Goal: Task Accomplishment & Management: Manage account settings

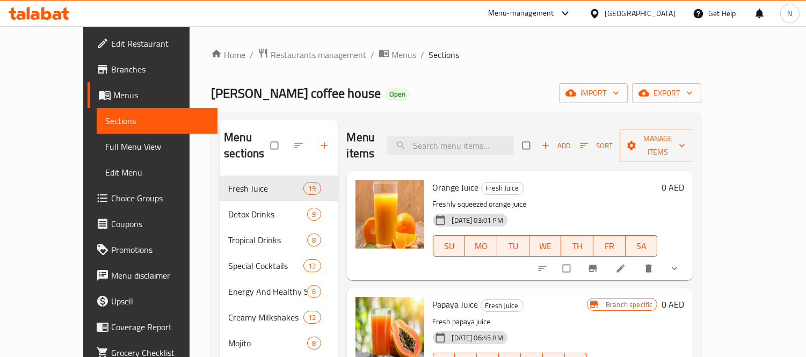
drag, startPoint x: 360, startPoint y: 102, endPoint x: 380, endPoint y: 11, distance: 93.5
click at [360, 101] on div "Roy coffee house Open import export" at bounding box center [456, 93] width 490 height 20
click at [632, 18] on div "United Arab Emirates" at bounding box center [640, 14] width 71 height 12
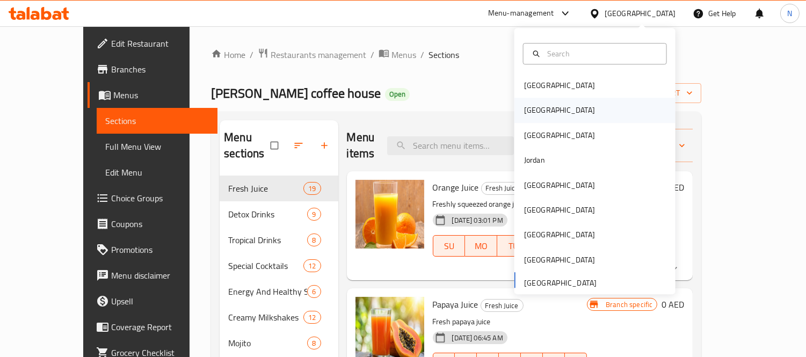
click at [534, 103] on div "[GEOGRAPHIC_DATA]" at bounding box center [559, 110] width 88 height 25
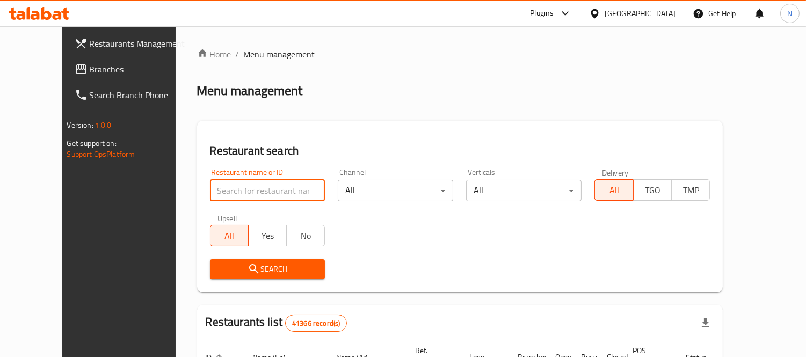
click at [242, 194] on input "search" at bounding box center [267, 190] width 115 height 21
paste input "Shami"
type input "Shami"
click button "Search" at bounding box center [267, 269] width 115 height 20
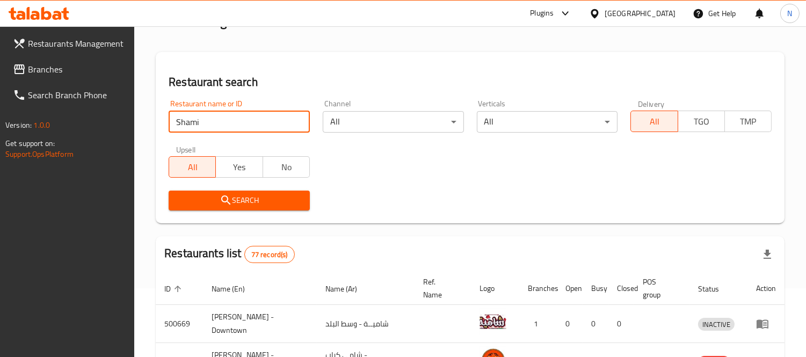
scroll to position [40, 0]
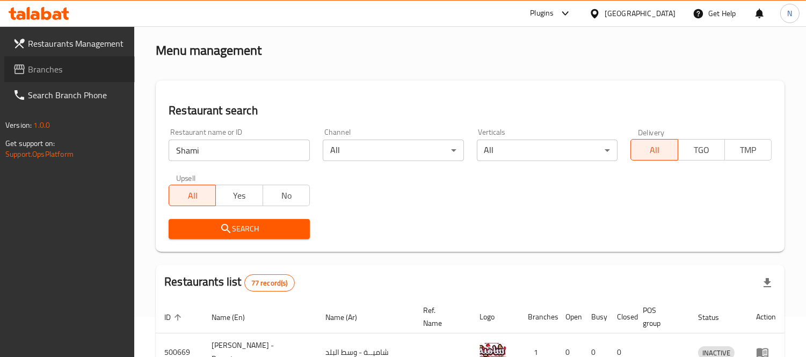
click at [38, 66] on span "Branches" at bounding box center [77, 69] width 98 height 13
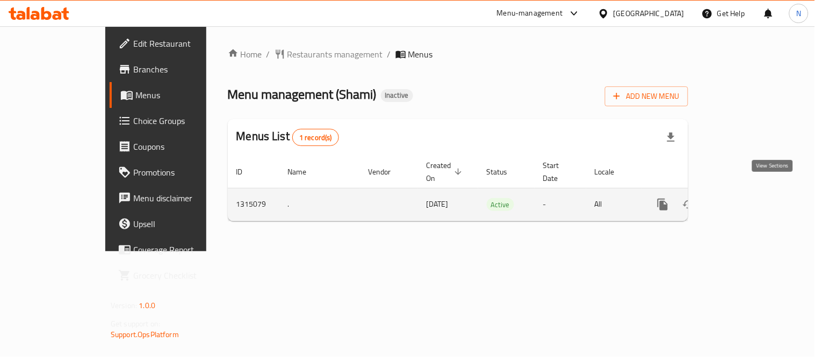
click at [746, 198] on icon "enhanced table" at bounding box center [739, 204] width 13 height 13
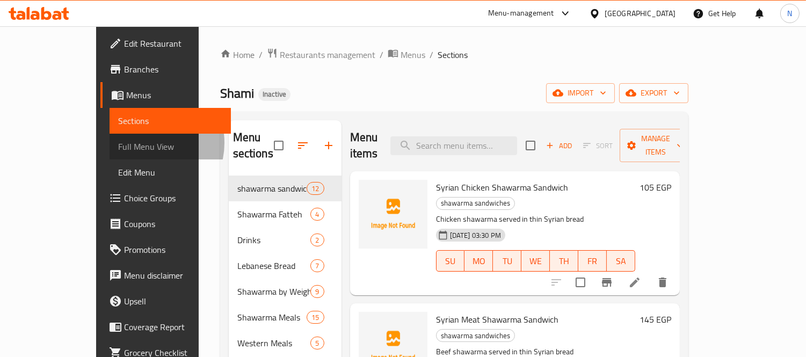
click at [118, 143] on span "Full Menu View" at bounding box center [170, 146] width 104 height 13
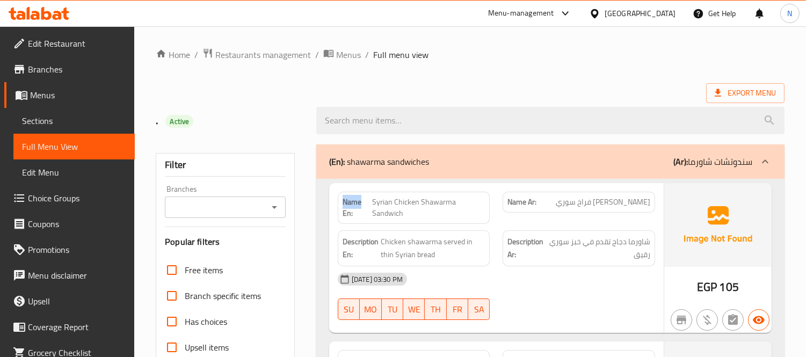
drag, startPoint x: 360, startPoint y: 207, endPoint x: 330, endPoint y: 207, distance: 30.1
drag, startPoint x: 357, startPoint y: 213, endPoint x: 316, endPoint y: 200, distance: 43.3
copy strong "Name En:"
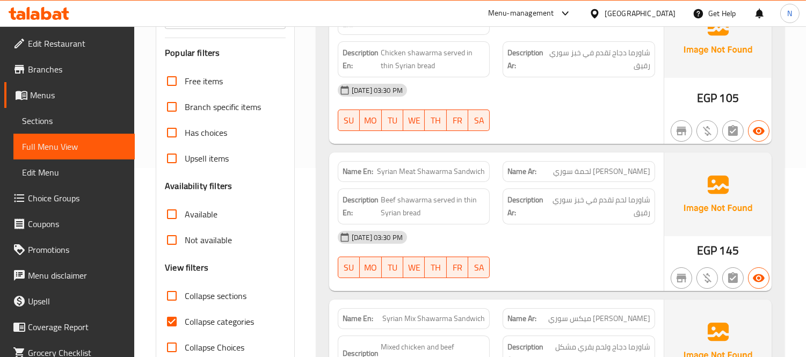
scroll to position [368, 0]
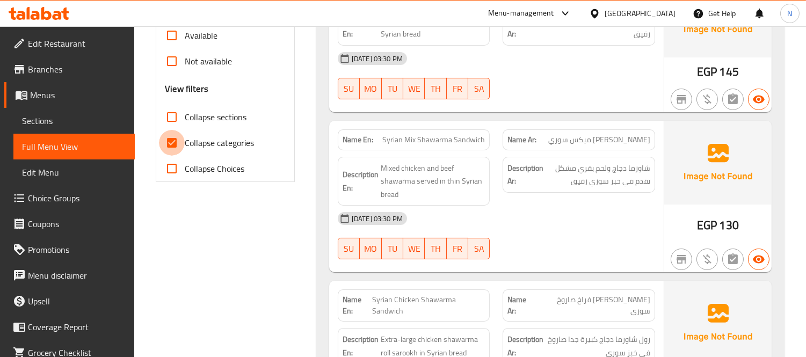
click at [163, 142] on input "Collapse categories" at bounding box center [172, 143] width 26 height 26
checkbox input "false"
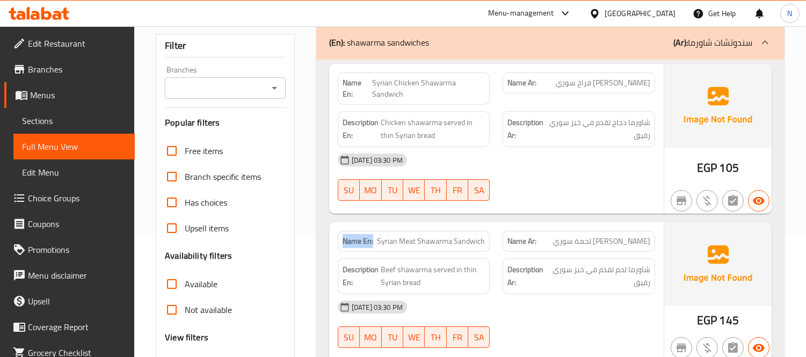
scroll to position [0, 0]
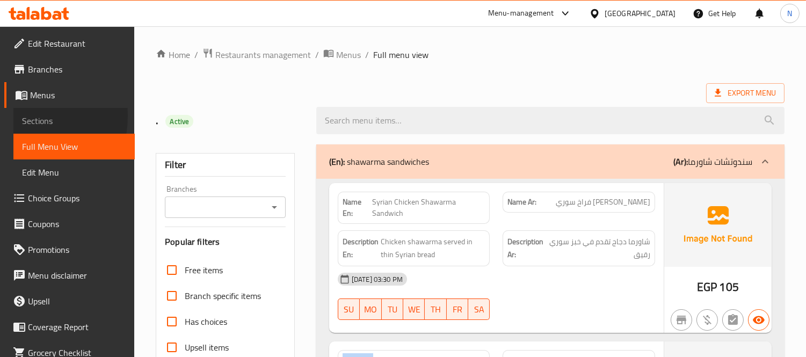
click at [17, 116] on link "Sections" at bounding box center [73, 121] width 121 height 26
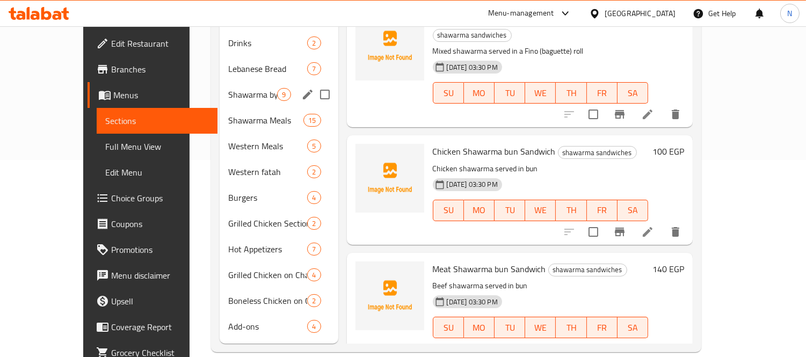
scroll to position [137, 0]
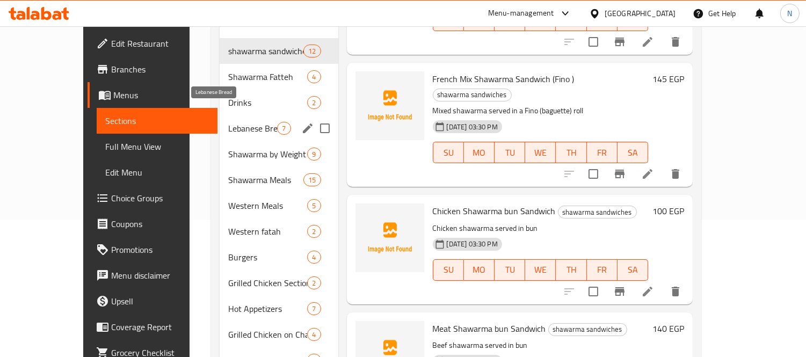
click at [228, 122] on span "Lebanese Bread" at bounding box center [252, 128] width 49 height 13
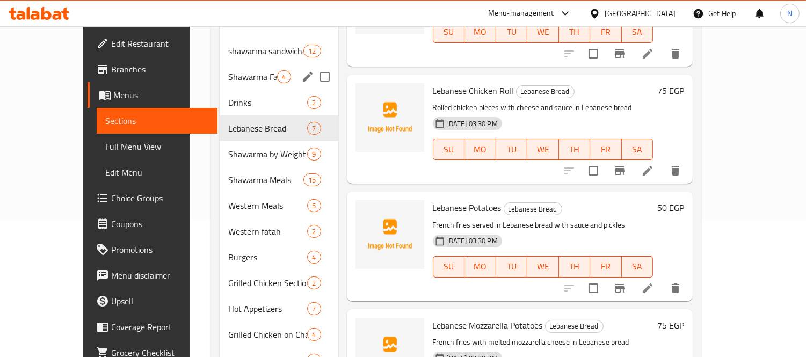
click at [234, 64] on div "Shawarma Fatteh 4" at bounding box center [279, 77] width 118 height 26
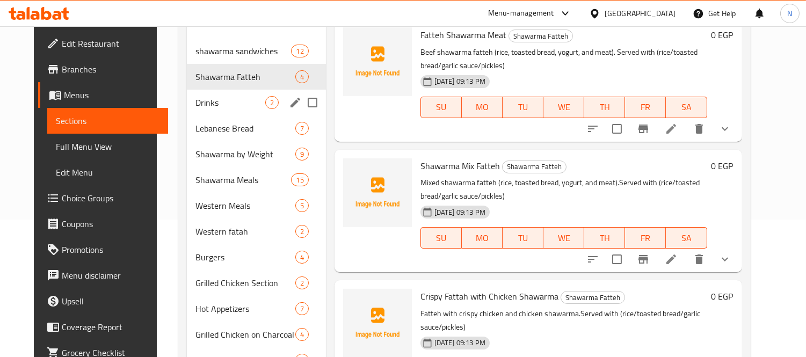
scroll to position [18, 0]
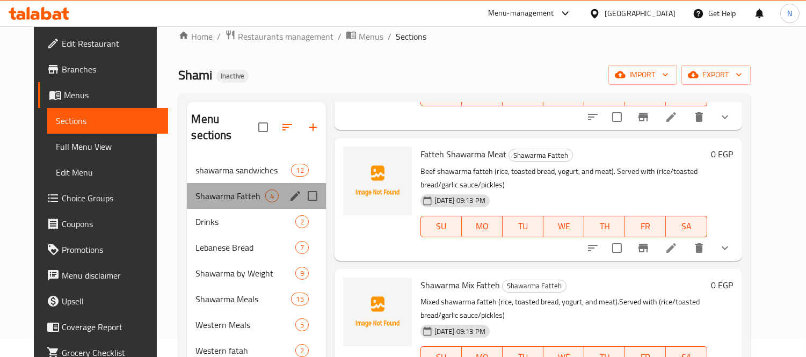
click at [224, 183] on div "Shawarma Fatteh 4" at bounding box center [256, 196] width 139 height 26
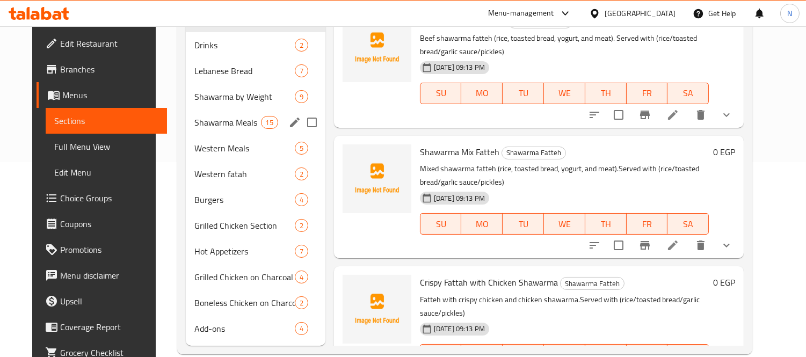
scroll to position [197, 0]
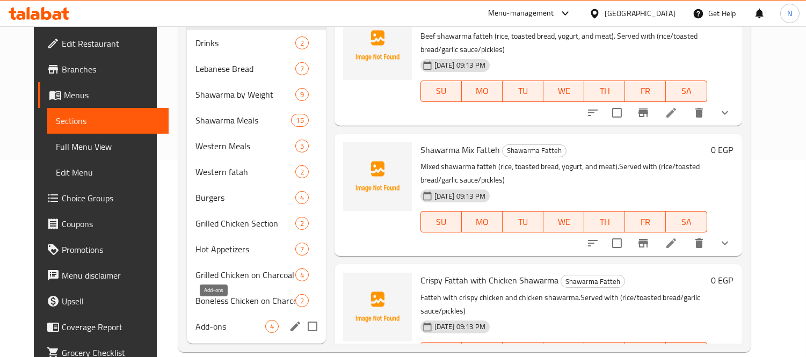
click at [234, 320] on span "Add-ons" at bounding box center [229, 326] width 69 height 13
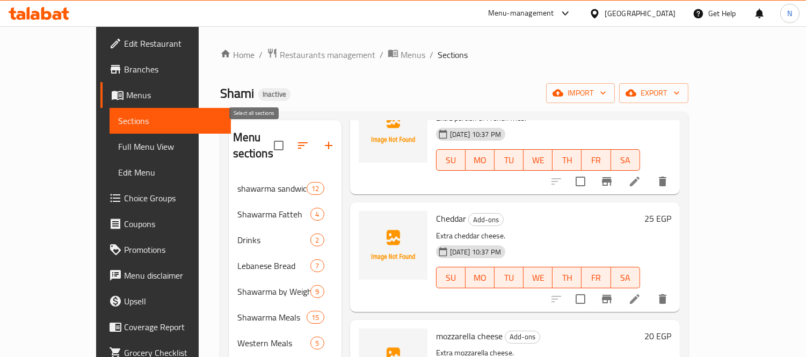
click at [267, 141] on input "checkbox" at bounding box center [278, 145] width 23 height 23
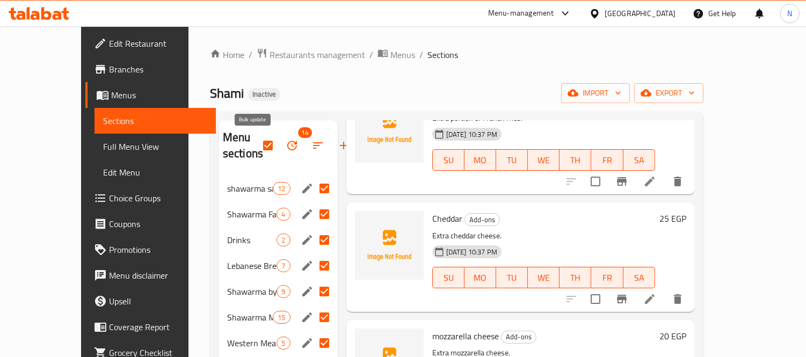
scroll to position [76, 0]
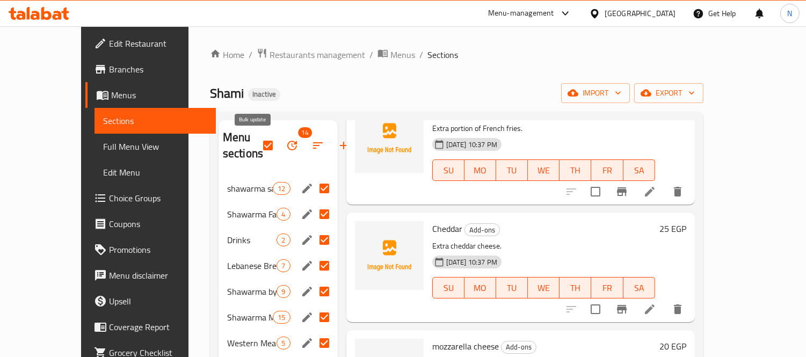
click at [286, 140] on icon "button" at bounding box center [292, 145] width 13 height 13
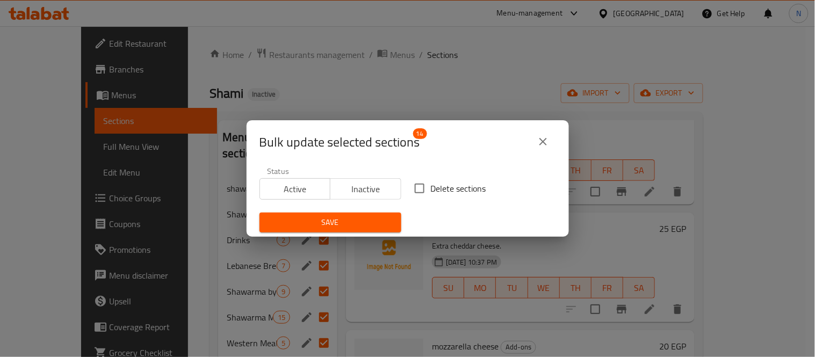
click at [545, 141] on icon "close" at bounding box center [542, 141] width 13 height 13
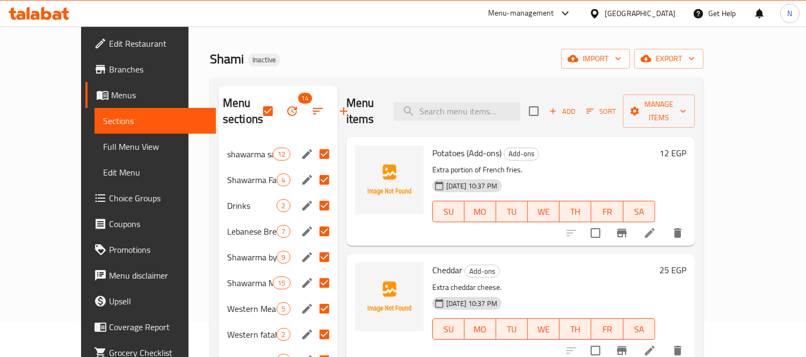
scroll to position [0, 0]
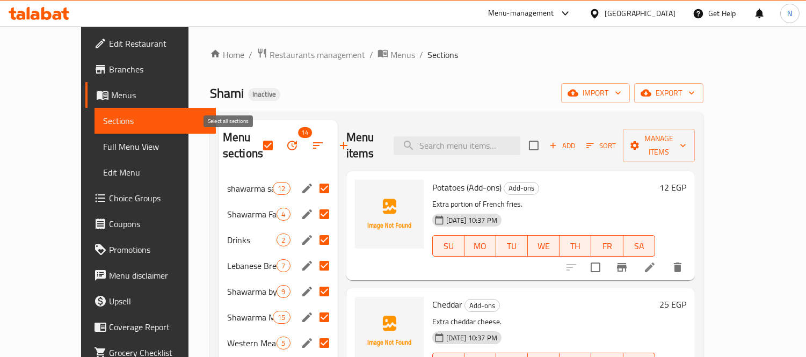
click at [257, 141] on input "checkbox" at bounding box center [268, 145] width 23 height 23
checkbox input "false"
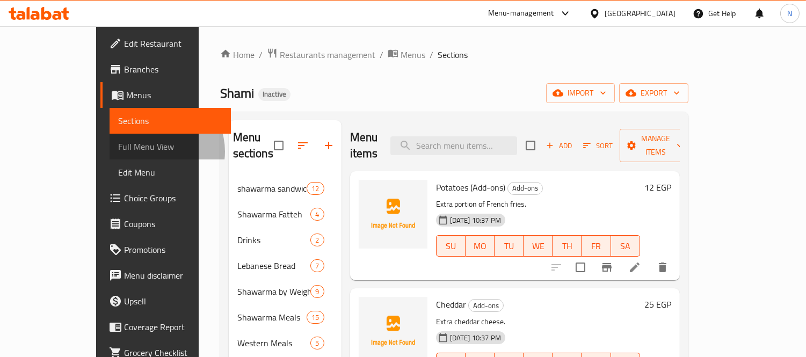
click at [118, 151] on span "Full Menu View" at bounding box center [170, 146] width 104 height 13
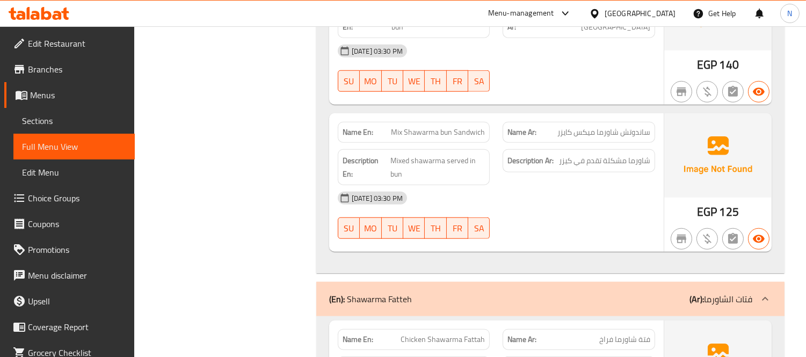
scroll to position [1611, 0]
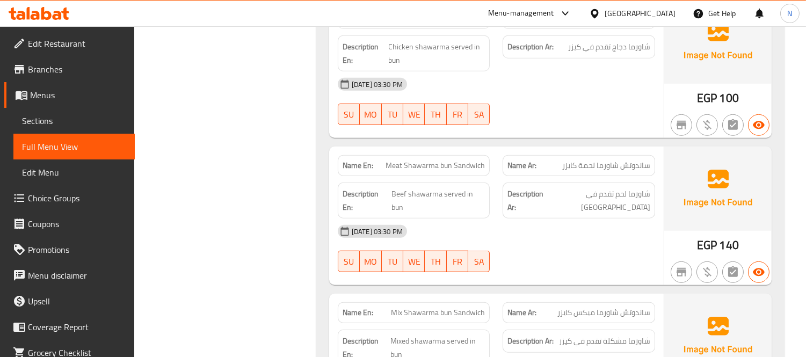
click at [46, 72] on span "Branches" at bounding box center [77, 69] width 98 height 13
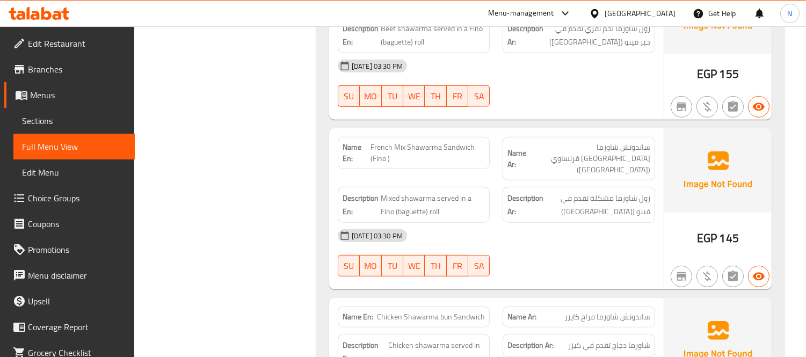
scroll to position [1302, 0]
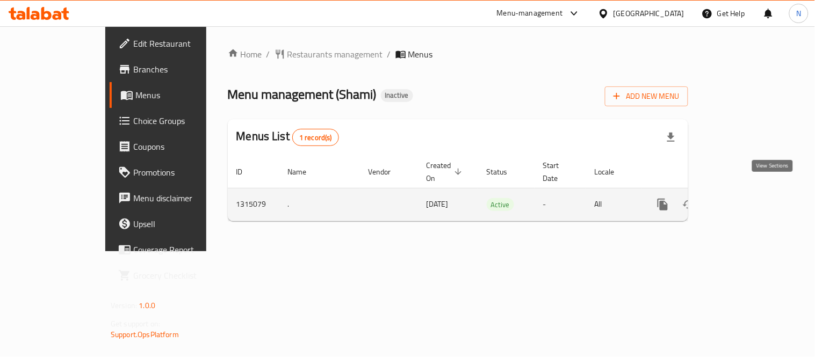
click at [746, 198] on icon "enhanced table" at bounding box center [739, 204] width 13 height 13
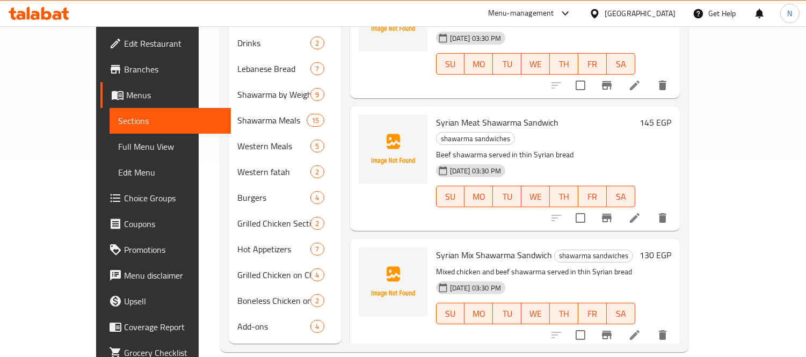
click at [110, 157] on link "Full Menu View" at bounding box center [170, 147] width 121 height 26
